Goal: Answer question/provide support: Share knowledge or assist other users

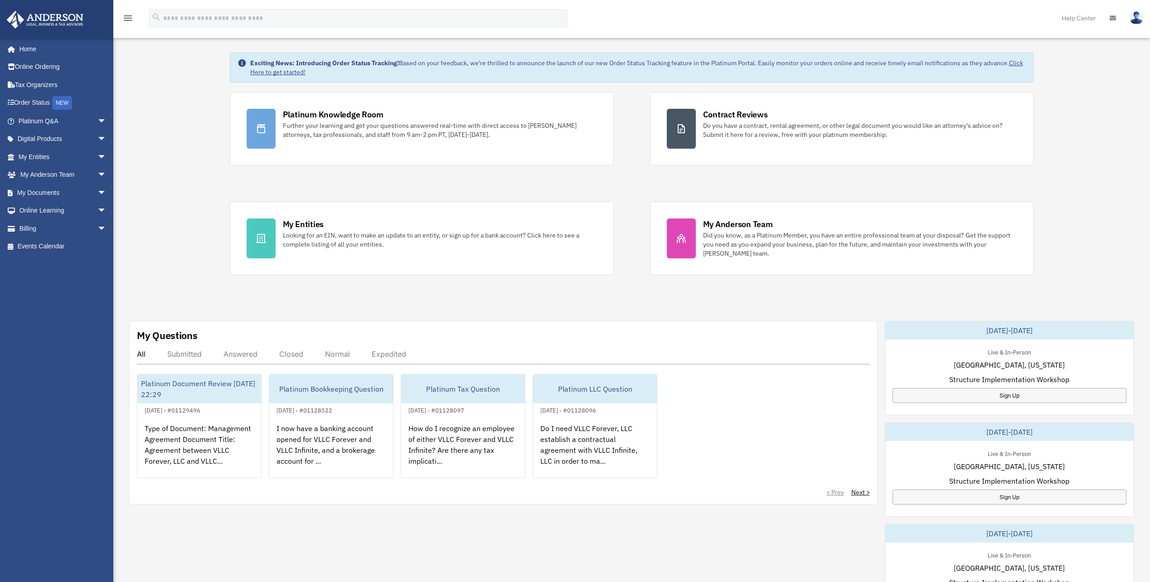
scroll to position [91, 0]
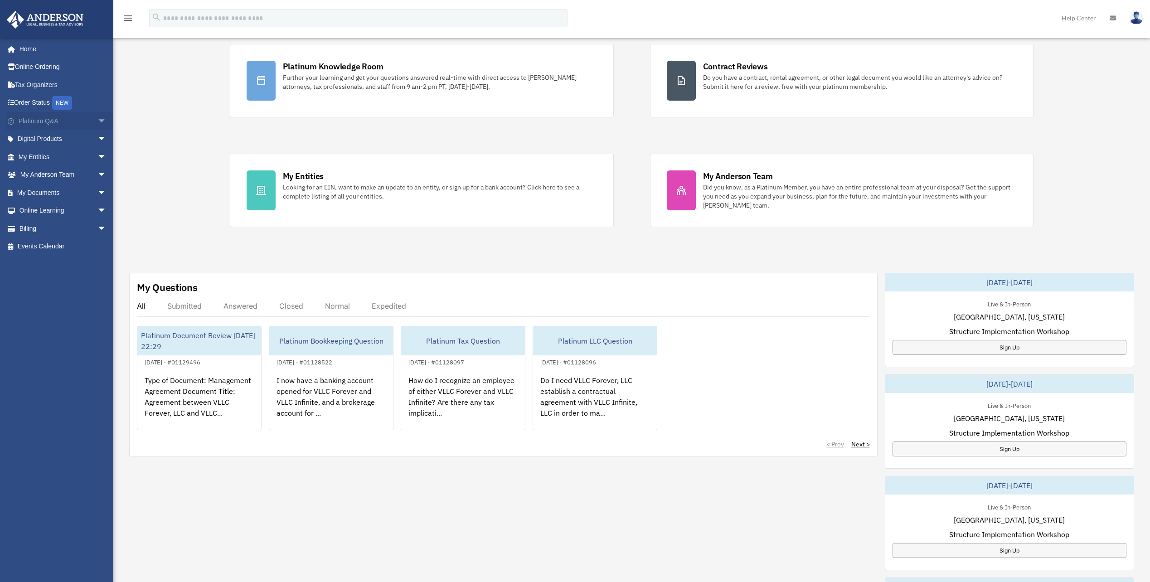
click at [44, 124] on link "Platinum Q&A arrow_drop_down" at bounding box center [63, 121] width 114 height 18
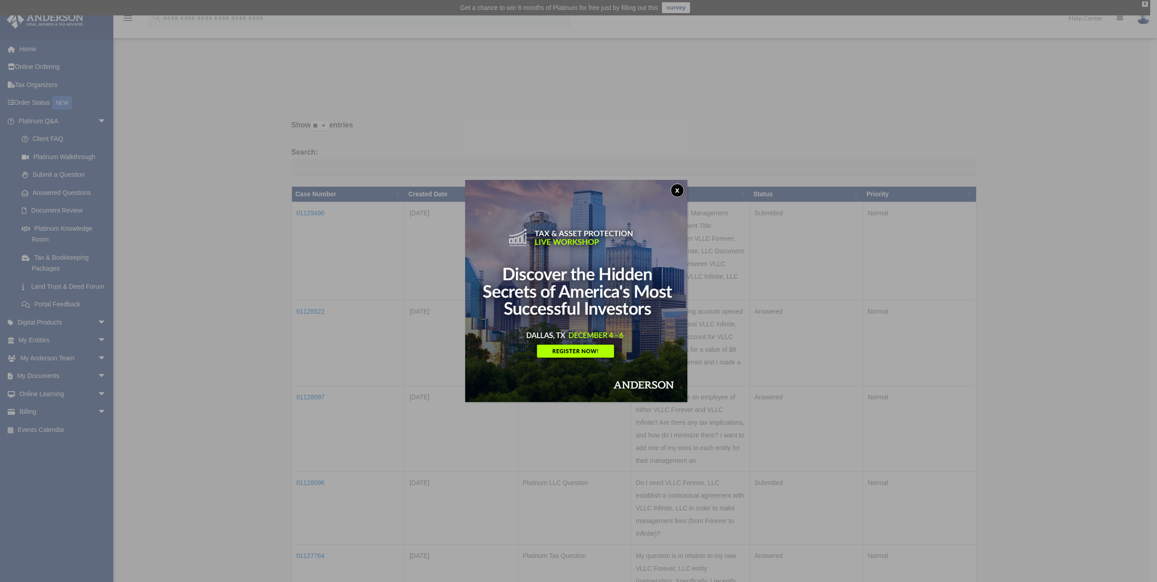
click at [672, 186] on img at bounding box center [576, 291] width 222 height 222
click at [678, 185] on button "x" at bounding box center [678, 191] width 14 height 14
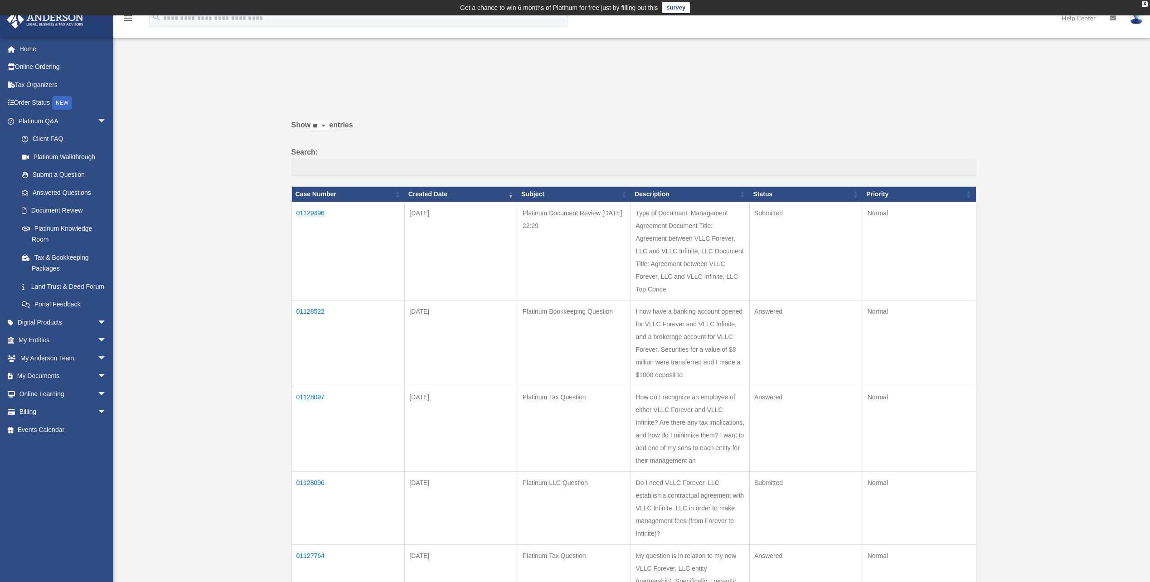
click at [312, 311] on td "01128522" at bounding box center [348, 344] width 113 height 86
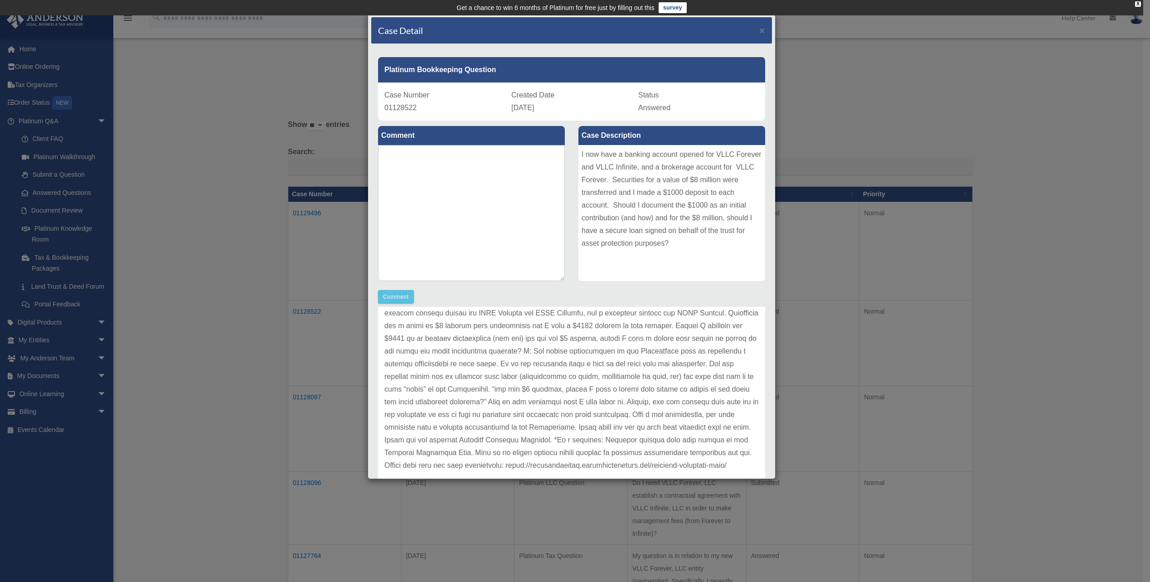
scroll to position [61, 0]
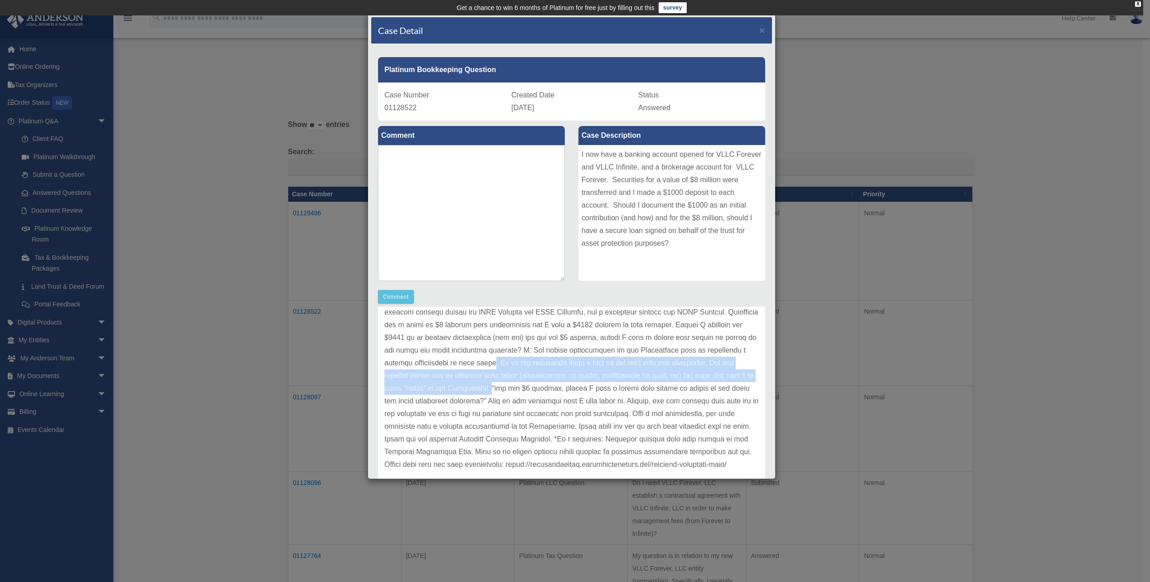
drag, startPoint x: 545, startPoint y: 363, endPoint x: 551, endPoint y: 392, distance: 30.1
click at [551, 392] on p at bounding box center [572, 382] width 375 height 178
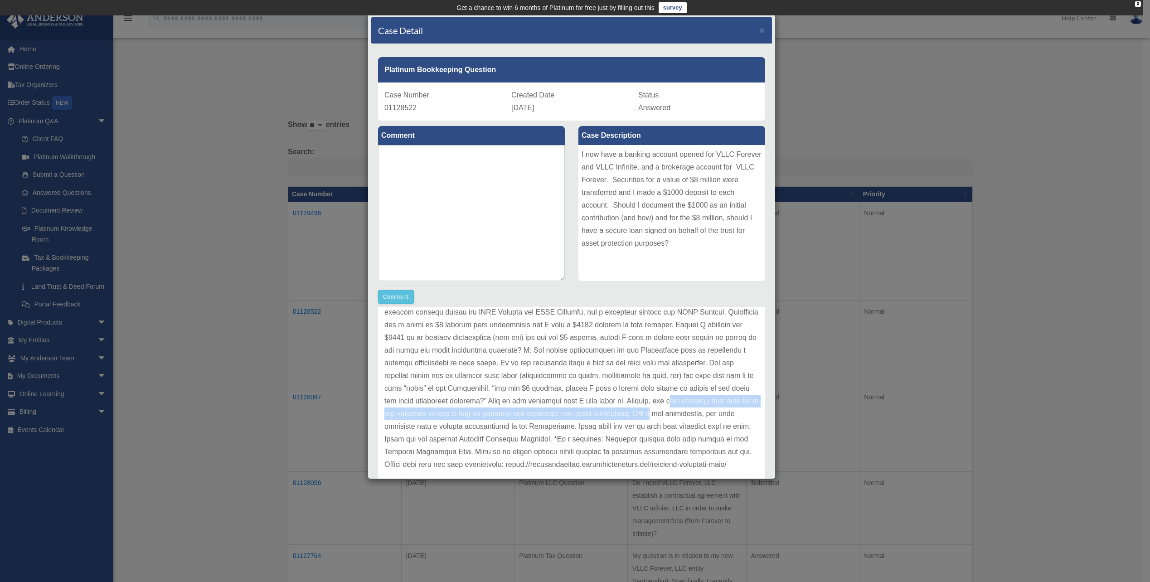
drag, startPoint x: 732, startPoint y: 404, endPoint x: 732, endPoint y: 414, distance: 10.9
click at [732, 414] on p at bounding box center [572, 382] width 375 height 178
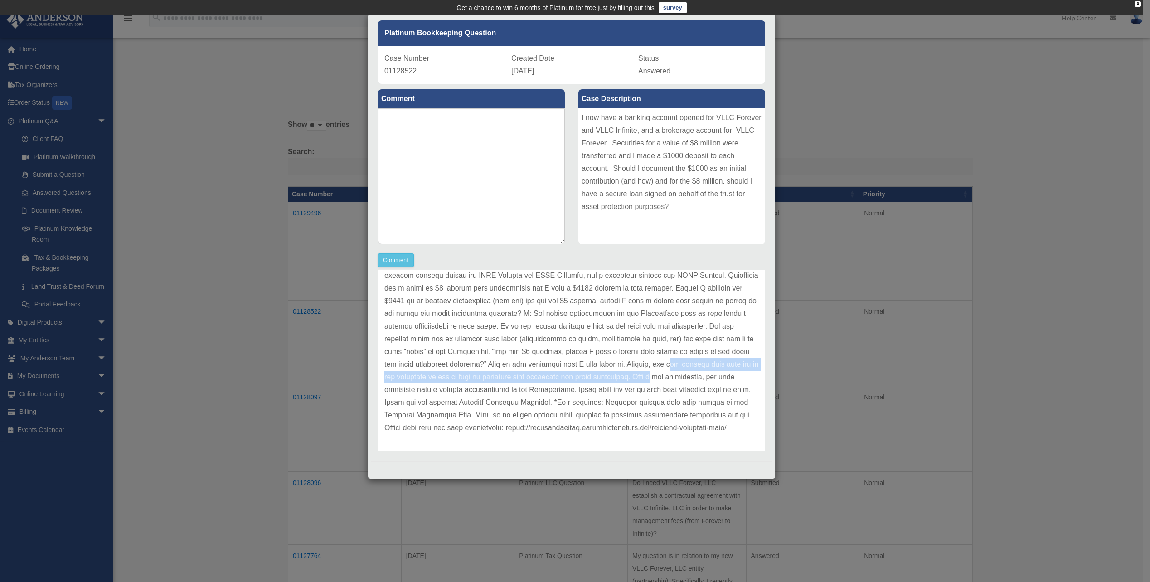
scroll to position [0, 0]
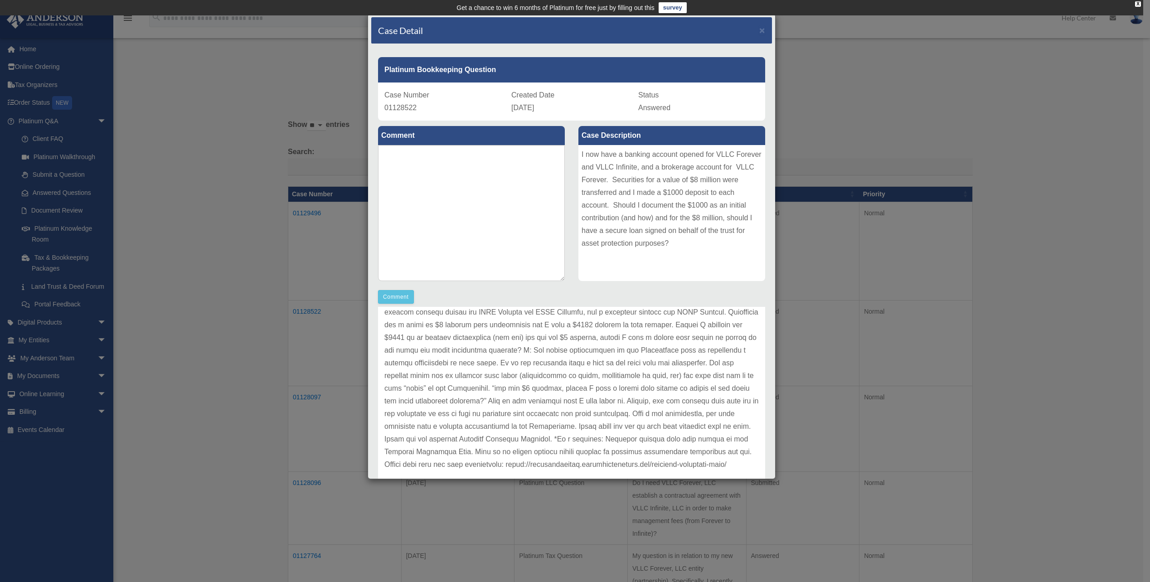
click at [759, 33] on div "Case Detail ×" at bounding box center [571, 30] width 401 height 27
click at [760, 26] on span "×" at bounding box center [763, 30] width 6 height 10
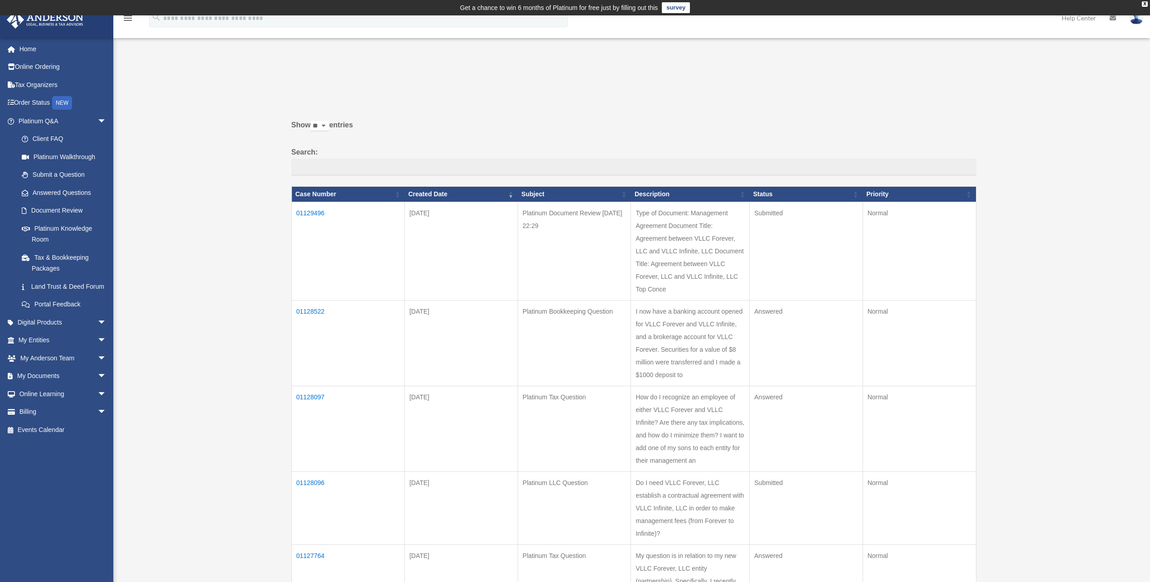
click at [308, 396] on td "01128097" at bounding box center [348, 429] width 113 height 86
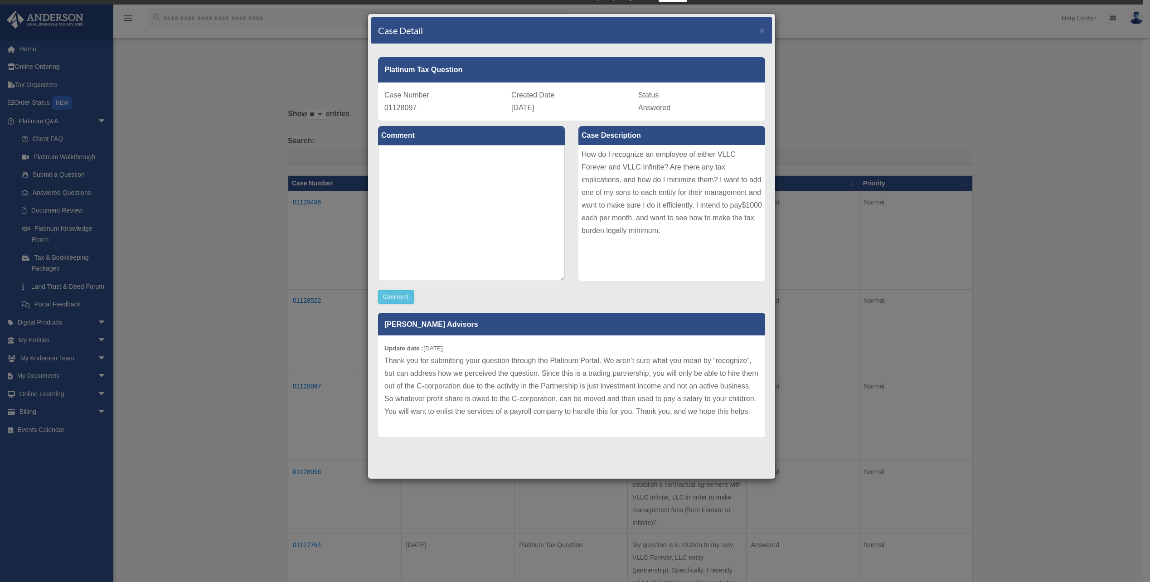
scroll to position [45, 0]
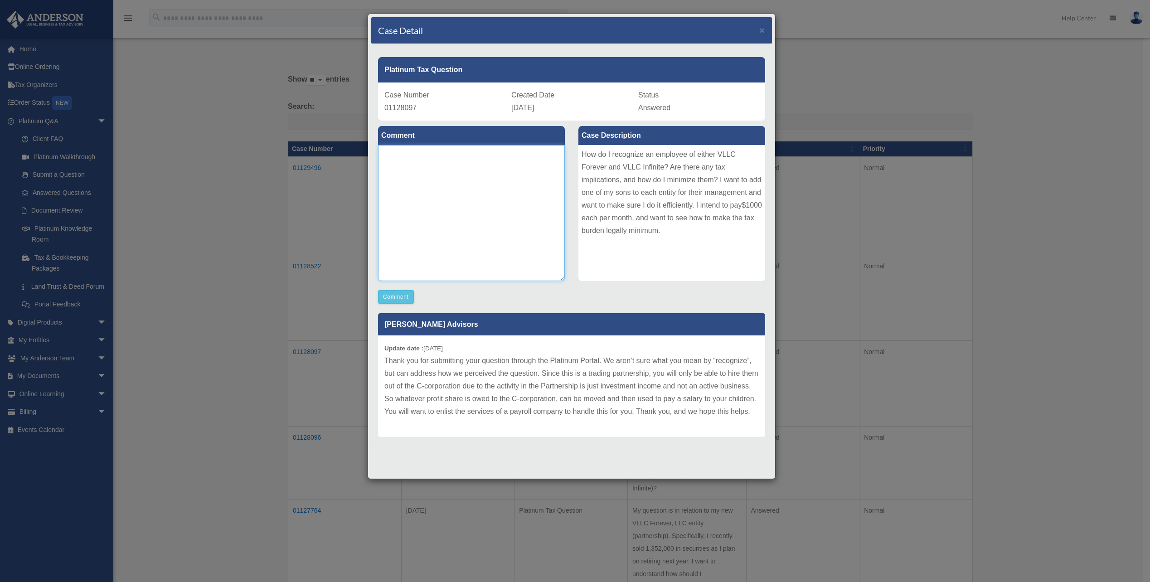
click at [531, 258] on textarea at bounding box center [471, 213] width 187 height 136
type textarea "**********"
click at [399, 294] on button "Comment" at bounding box center [396, 297] width 36 height 14
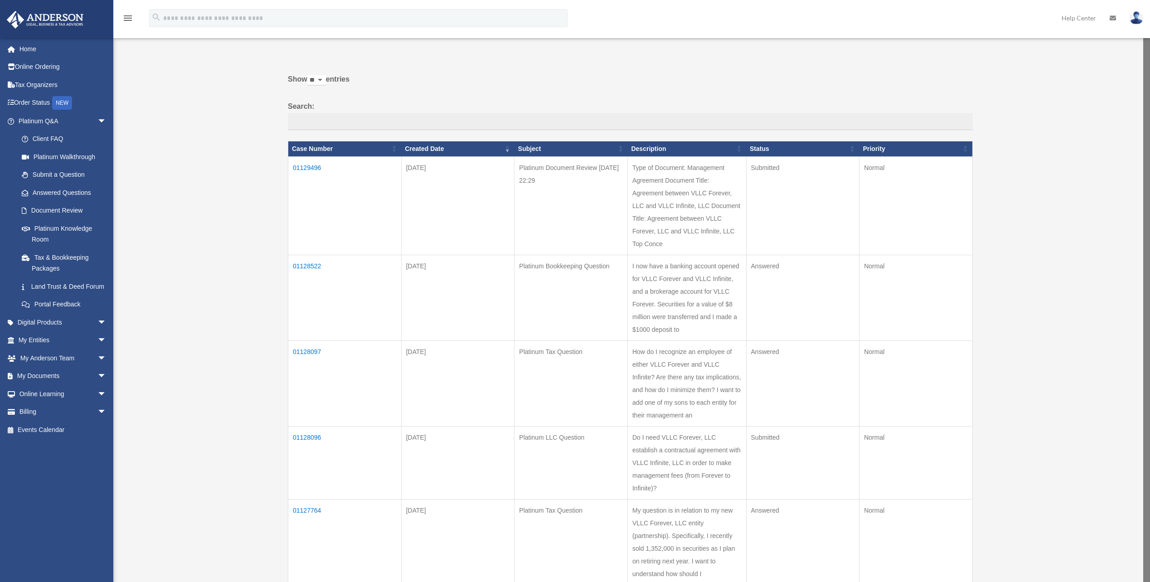
click at [766, 29] on div "menu search Site Menu add franrapp@hotmail.com My Profile Reset Password Logout…" at bounding box center [575, 22] width 1137 height 31
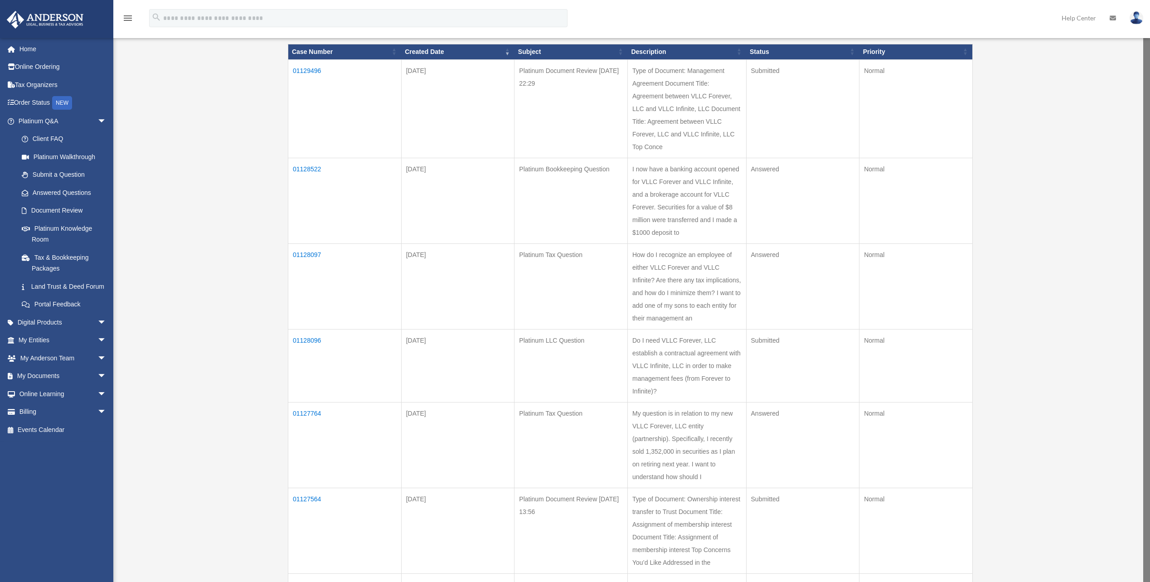
scroll to position [181, 0]
